Goal: Feedback & Contribution: Submit feedback/report problem

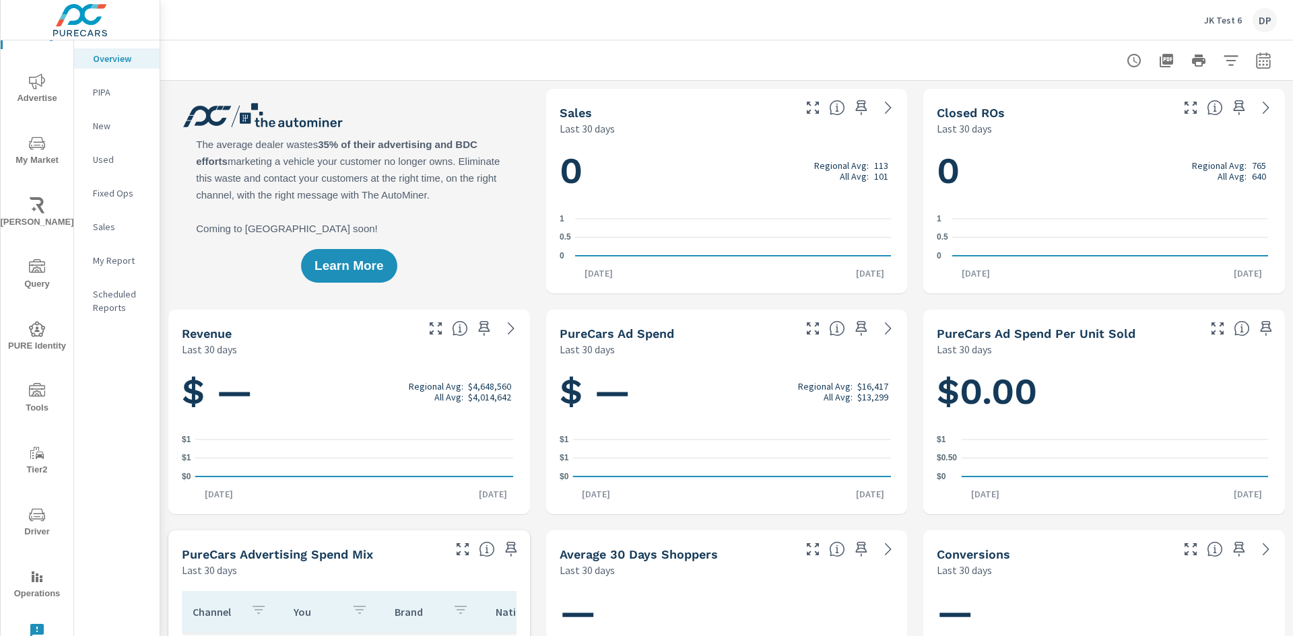
scroll to position [1, 0]
click at [53, 632] on span "Leave Feedback" at bounding box center [37, 647] width 65 height 48
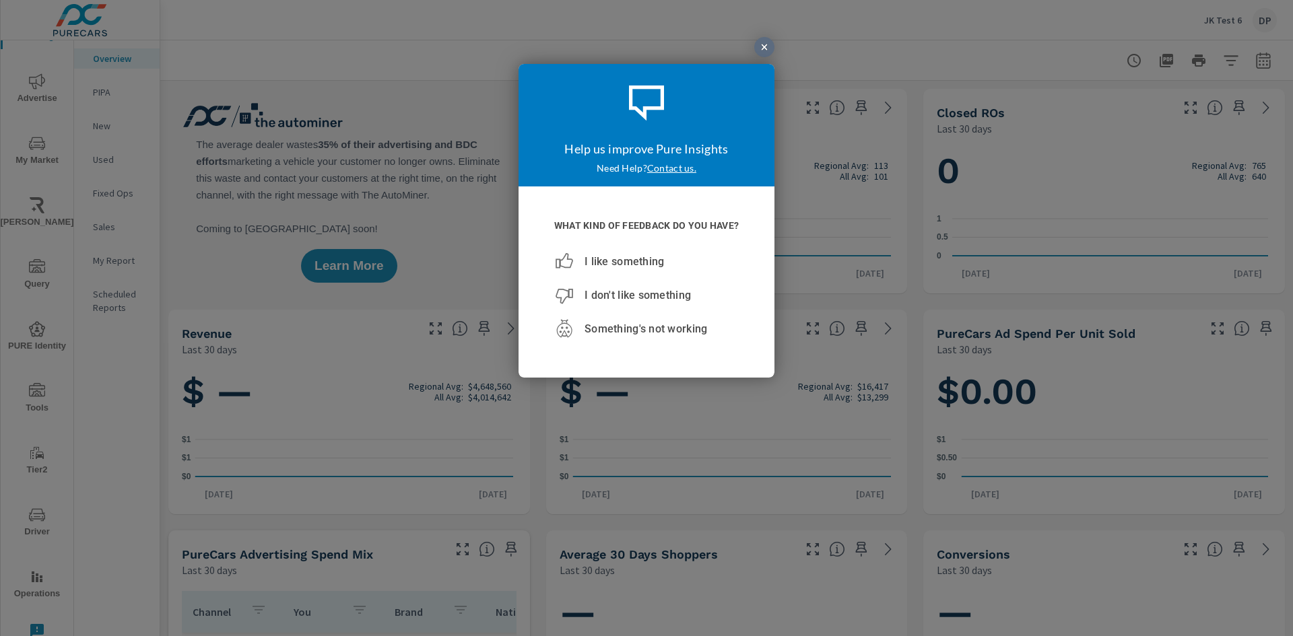
scroll to position [0, 0]
click at [633, 327] on span "Something's not working" at bounding box center [646, 328] width 123 height 13
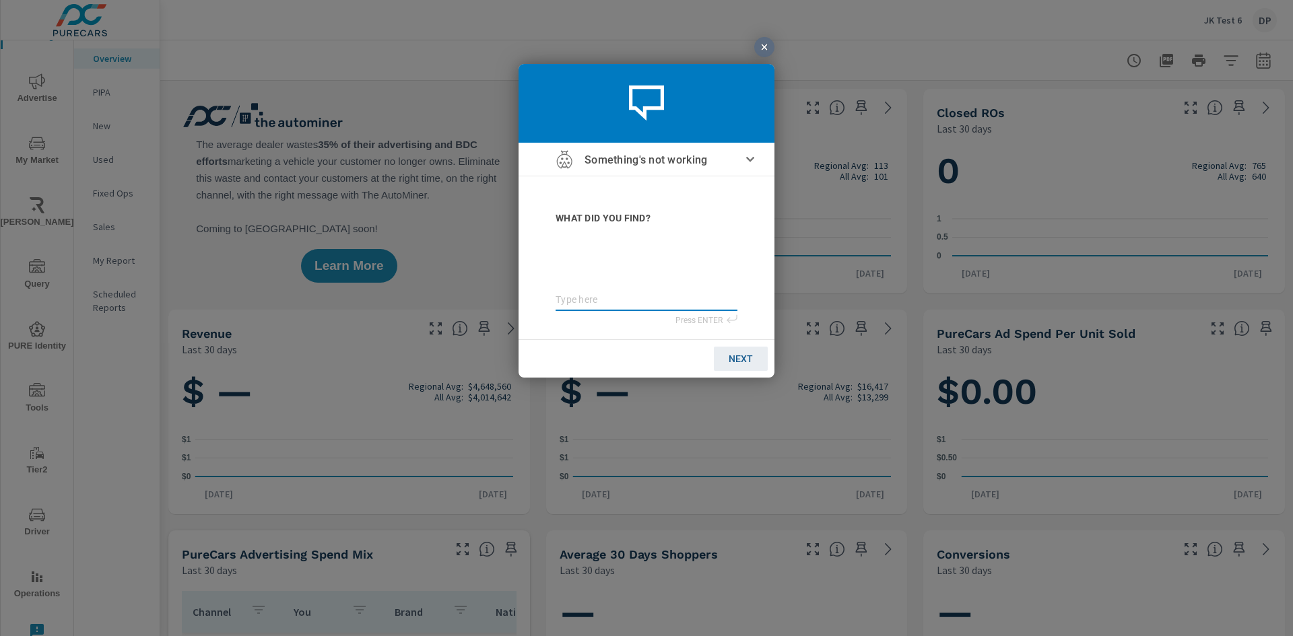
type textarea "t"
type textarea "te"
type textarea "tes"
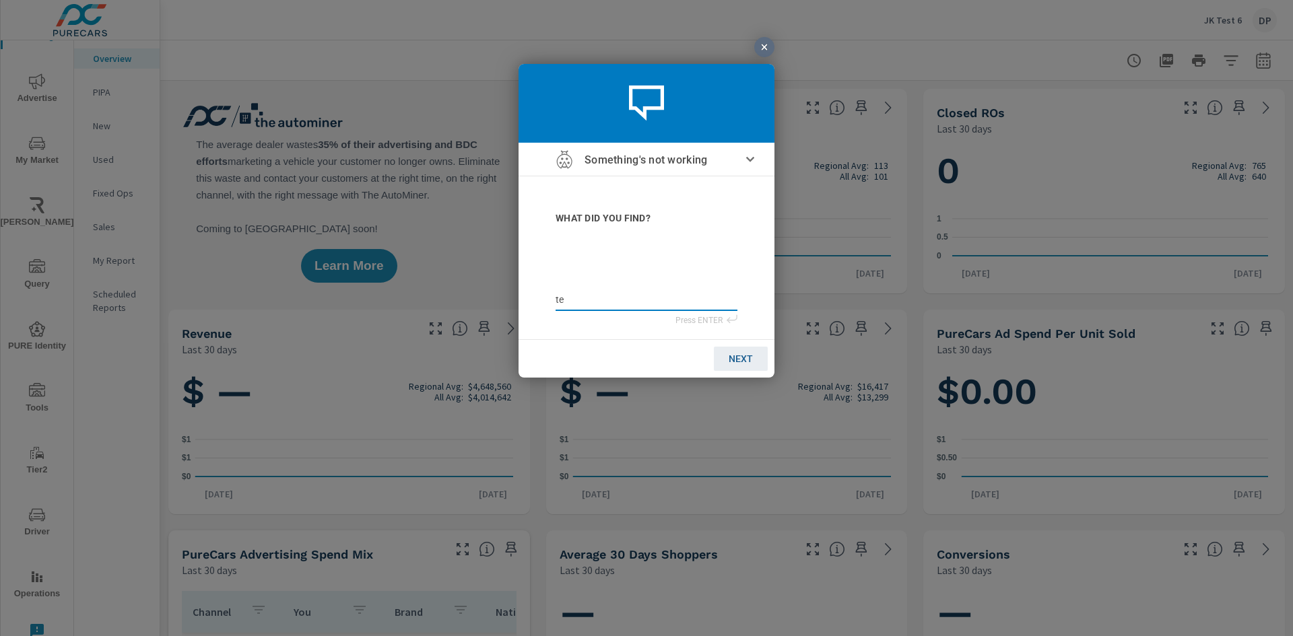
type textarea "tes"
type textarea "test"
type textarea "teste"
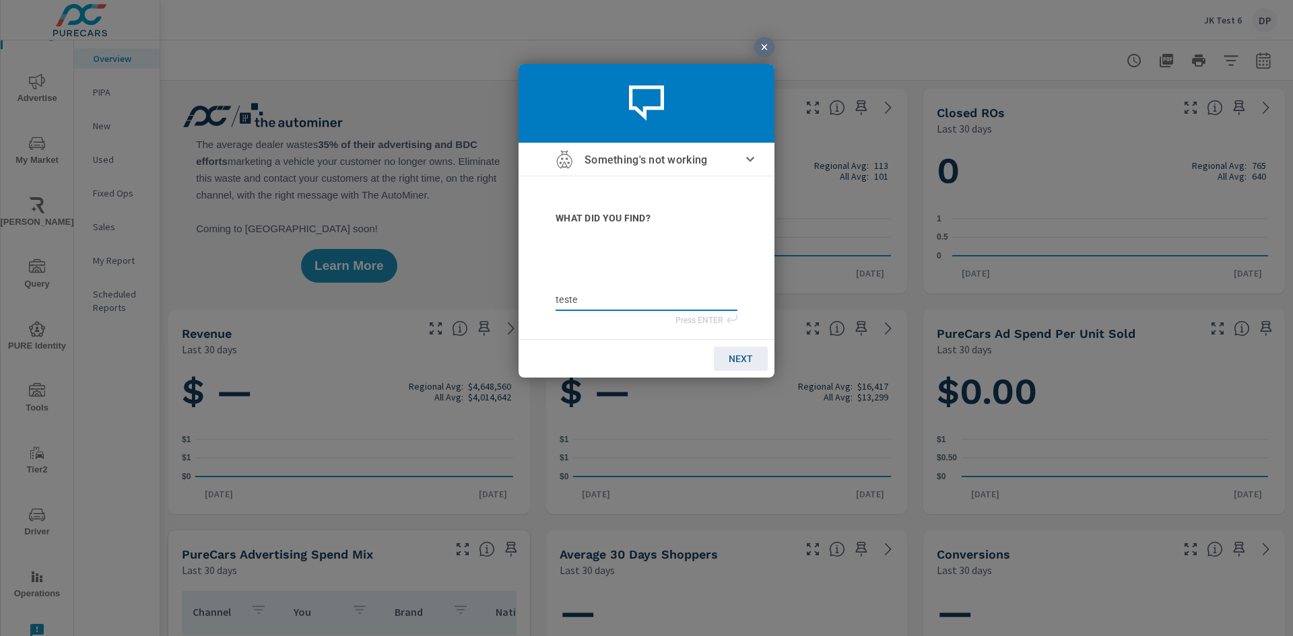
type textarea "teste"
click at [744, 358] on span "NEXT" at bounding box center [741, 358] width 24 height 11
type input "j"
type input "ju"
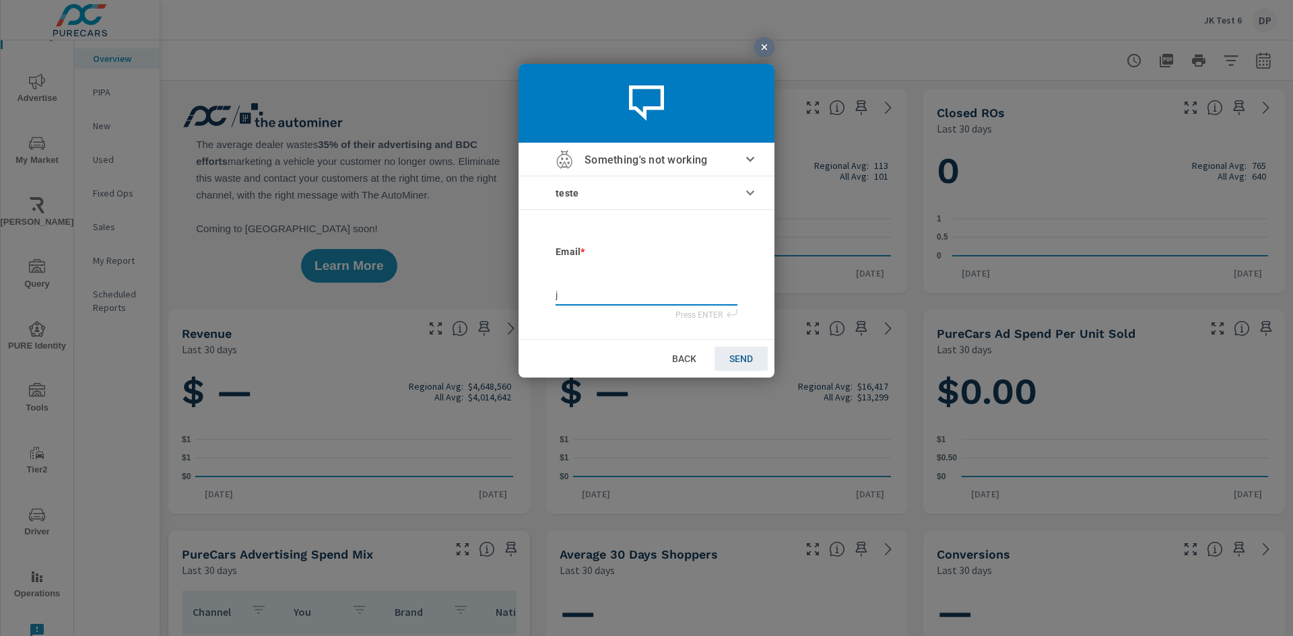
type input "ju"
type input "[DATE]"
type input "juli"
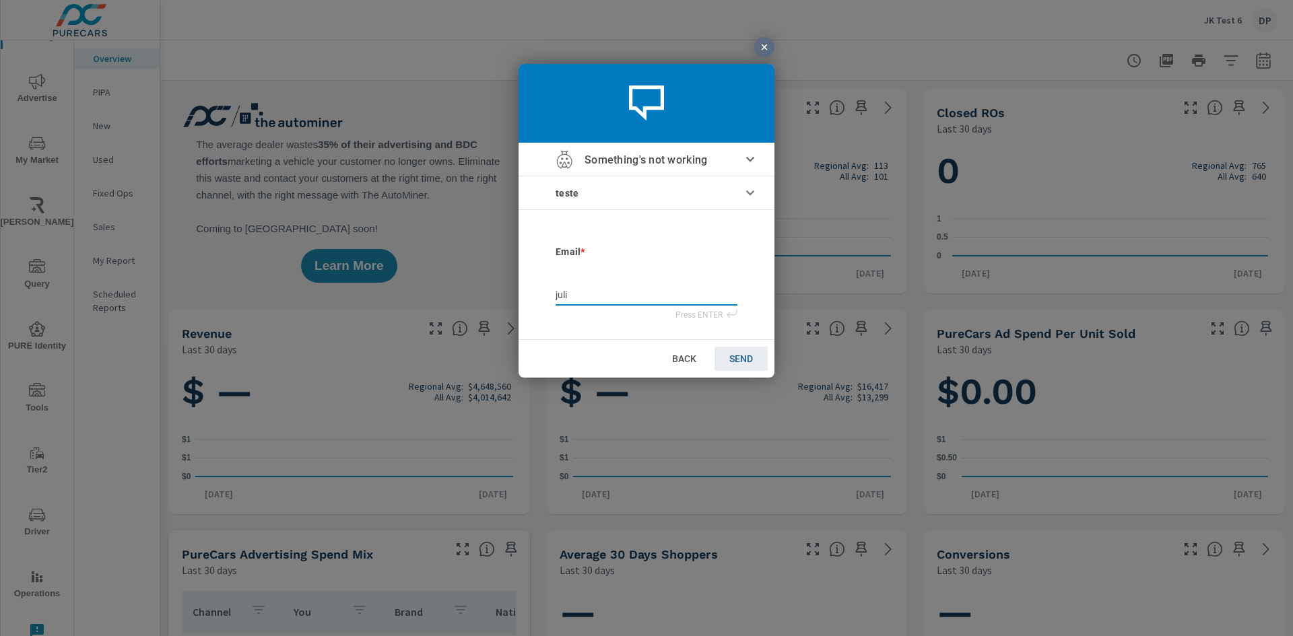
type input "[PERSON_NAME]"
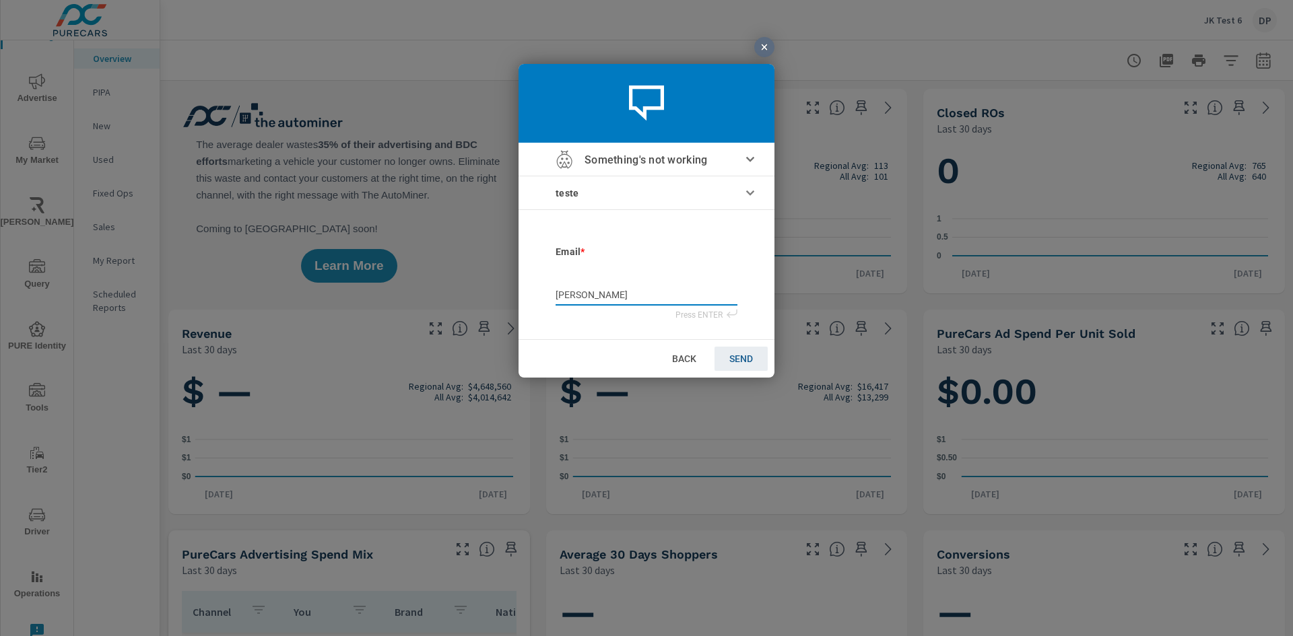
type input "[PERSON_NAME]"
type input "julianaf"
type input "julianaf@"
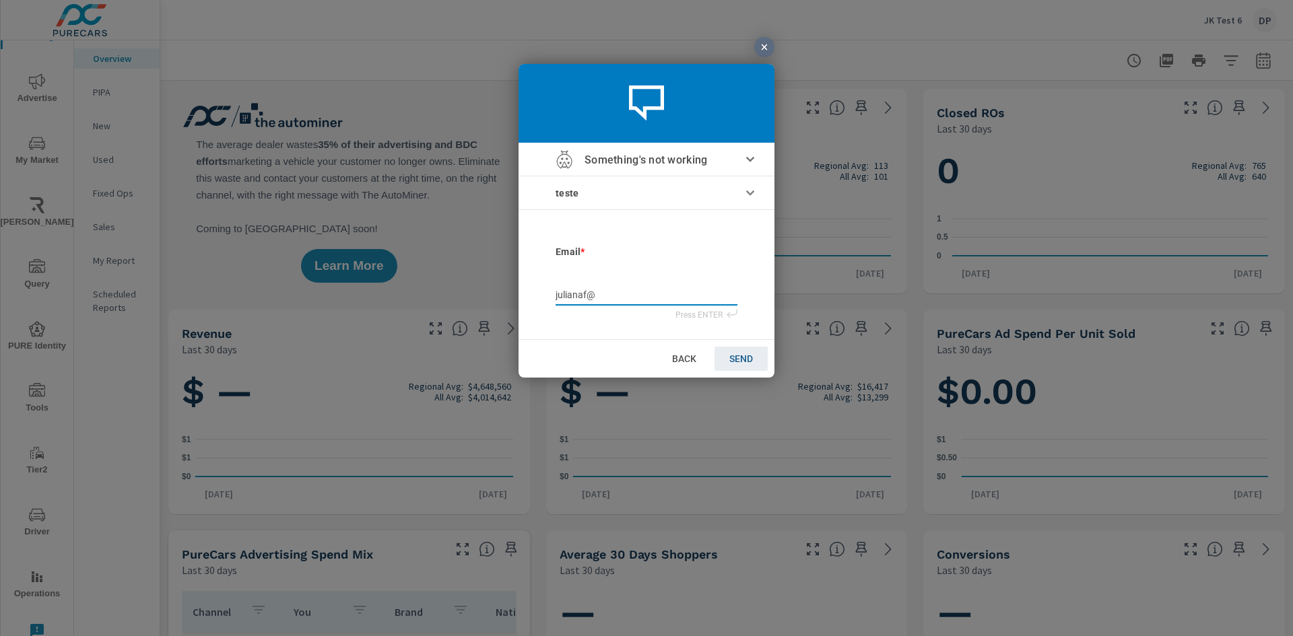
type input "julianaf@p"
type input "julianaf@pu"
type input "julianaf@pur"
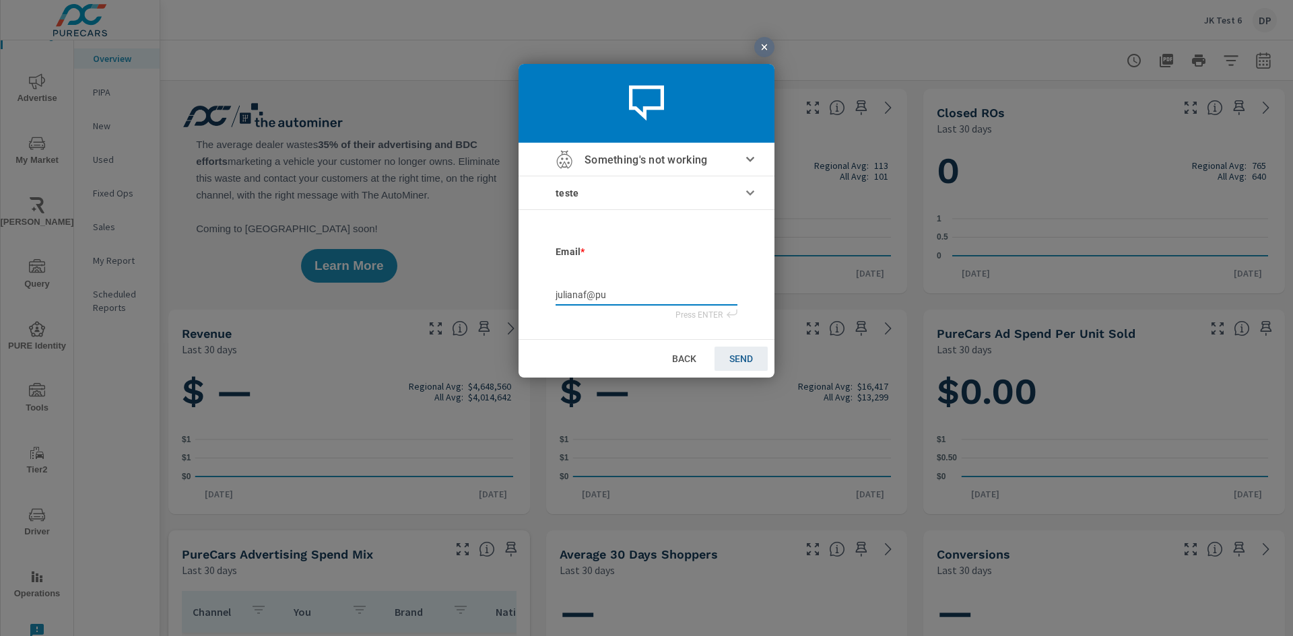
type input "julianaf@pur"
type input "julianaf@pure"
type input "julianaf@purec"
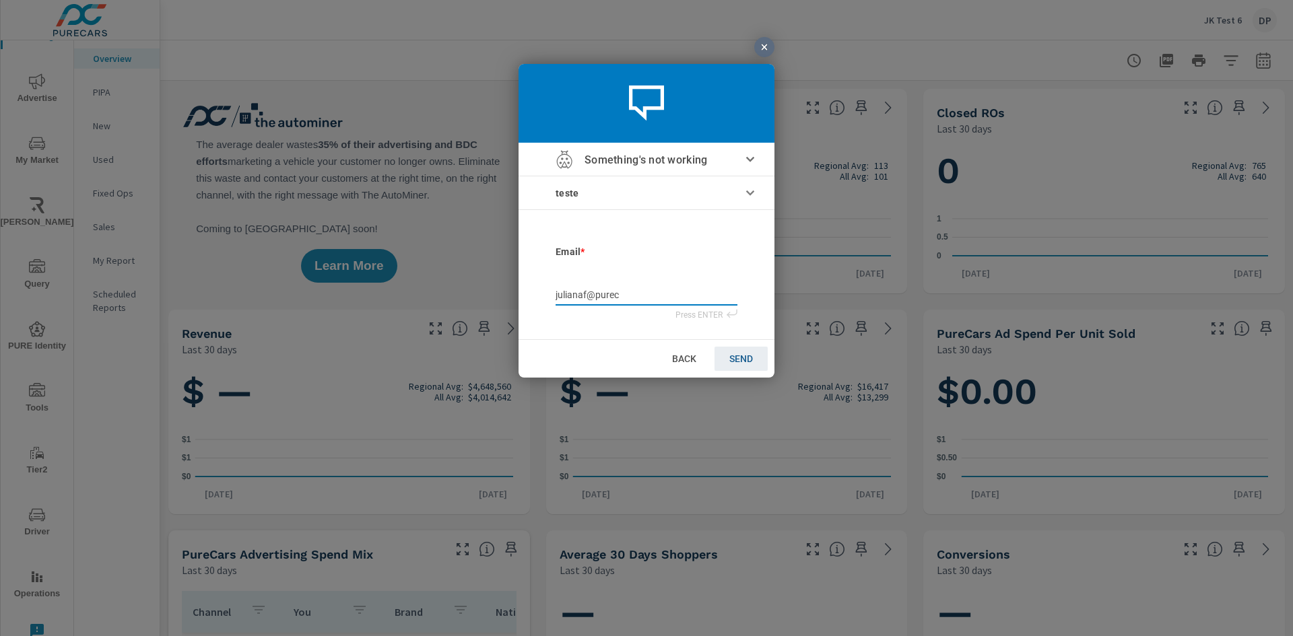
type input "julianaf@pureca"
type input "julianaf@purecar"
type input "julianaf@purecars"
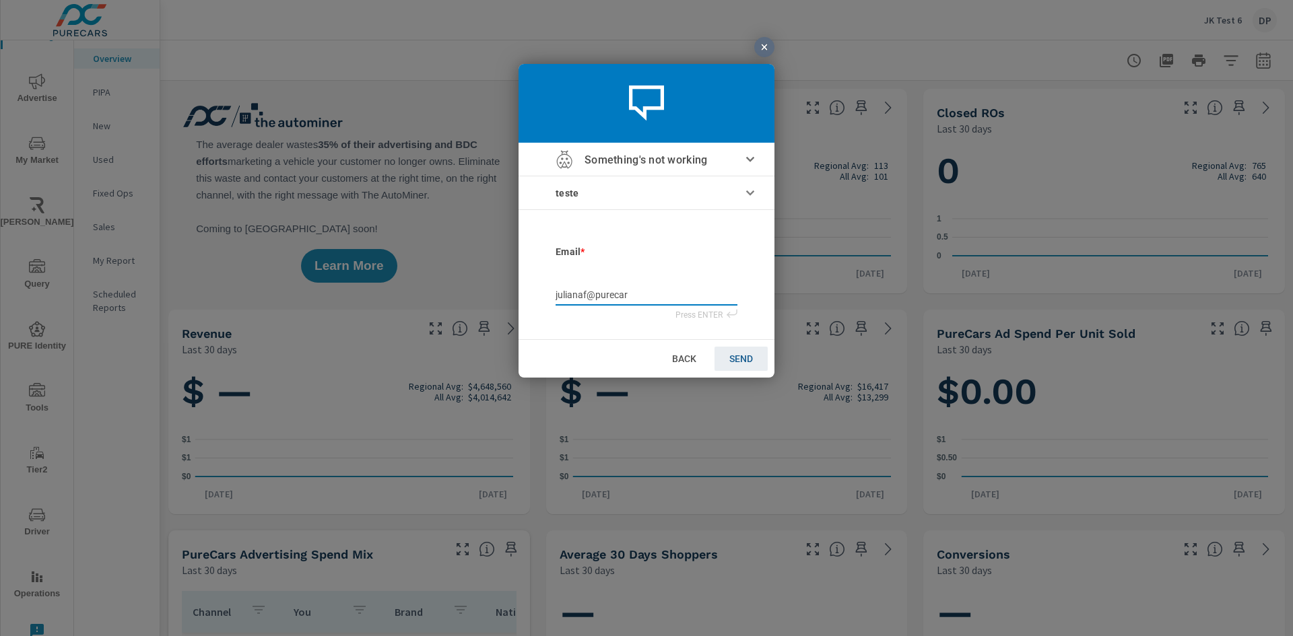
type input "julianaf@purecars"
type input "julianaf@purecars."
type input "julianaf@purecars.c"
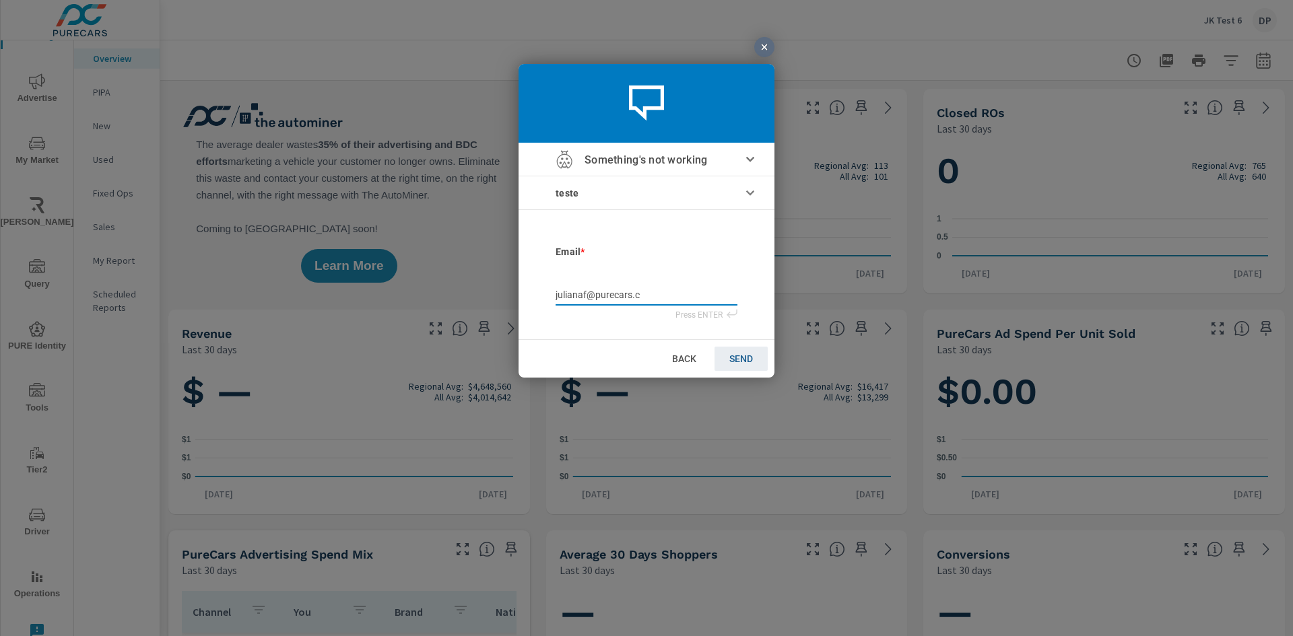
type input "[EMAIL_ADDRESS][DOMAIN_NAME]"
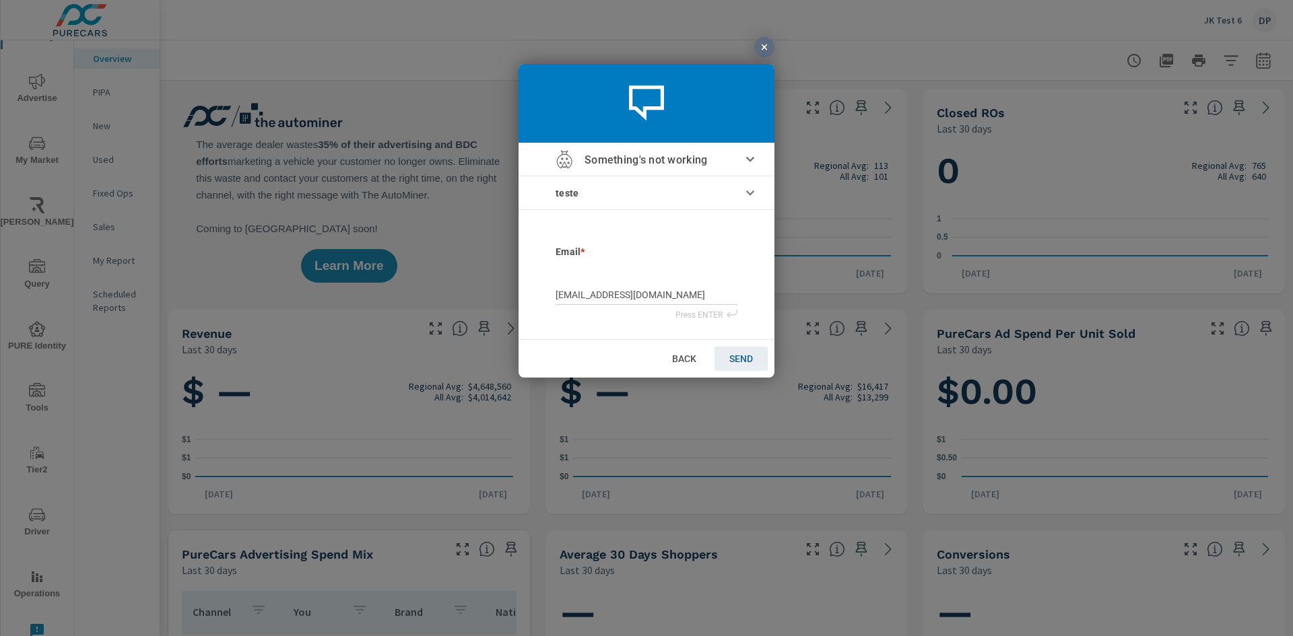
click at [743, 358] on span "SEND" at bounding box center [741, 358] width 24 height 11
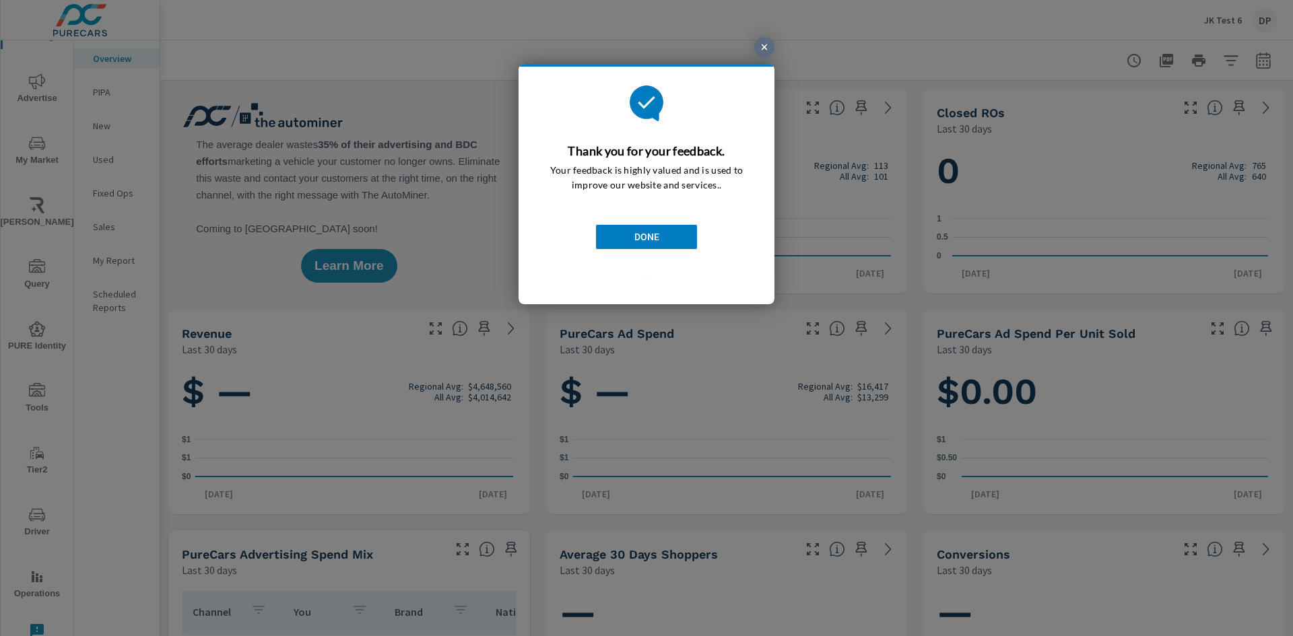
click at [656, 231] on span "DONE" at bounding box center [646, 236] width 25 height 11
